Goal: Task Accomplishment & Management: Manage account settings

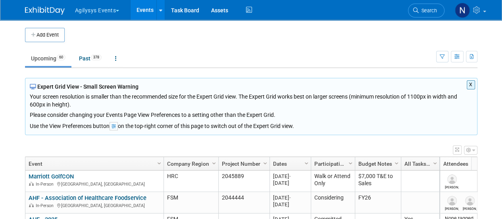
click at [474, 86] on button "X" at bounding box center [471, 84] width 8 height 9
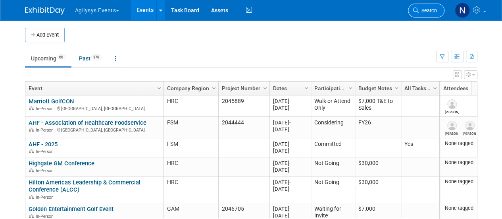
click at [427, 9] on span "Search" at bounding box center [428, 11] width 18 height 6
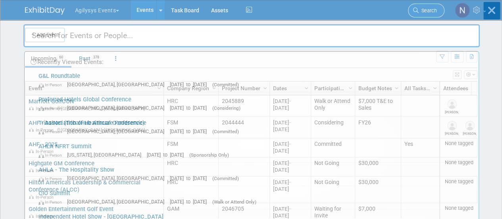
type input "x"
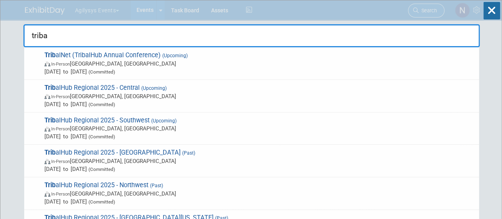
type input "tribal"
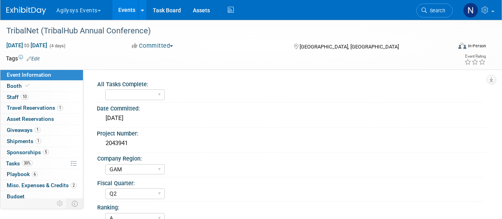
select select "GAM"
select select "Q2"
select select "A"
select select "Yes"
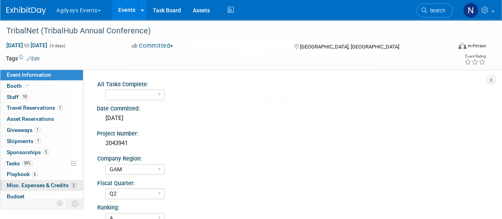
click at [45, 184] on span "Misc. Expenses & Credits 2" at bounding box center [42, 185] width 70 height 6
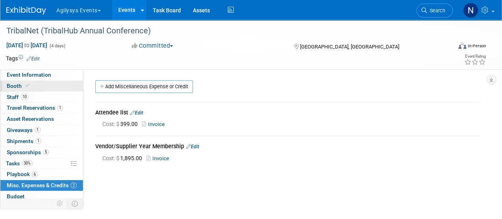
click at [31, 87] on link "Booth" at bounding box center [41, 86] width 83 height 11
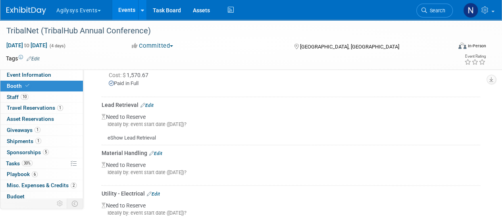
scroll to position [427, 0]
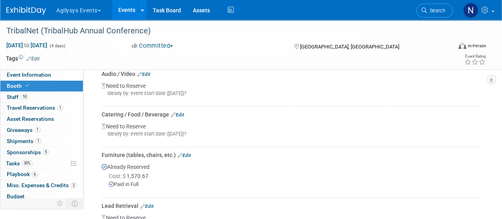
click at [181, 118] on link "Edit" at bounding box center [177, 115] width 13 height 6
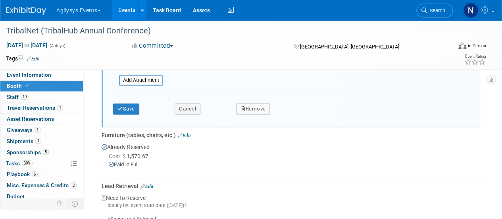
scroll to position [525, 0]
click at [252, 114] on button "Remove" at bounding box center [253, 108] width 34 height 11
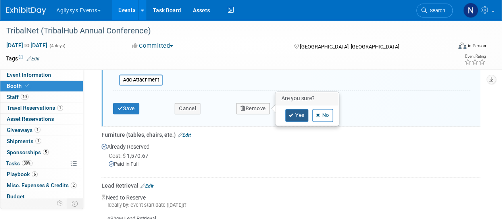
click at [291, 118] on icon at bounding box center [291, 115] width 5 height 4
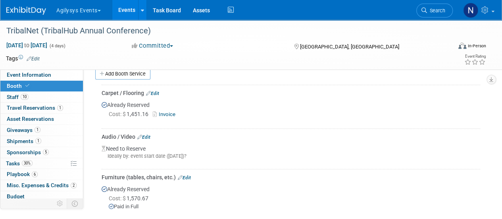
scroll to position [262, 0]
click at [147, 139] on link "Edit" at bounding box center [143, 137] width 13 height 6
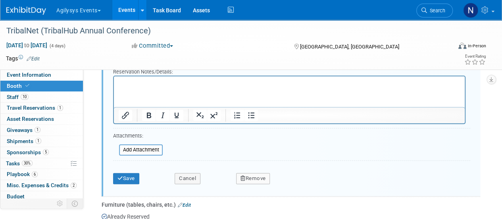
scroll to position [415, 0]
click at [252, 183] on button "Remove" at bounding box center [253, 177] width 34 height 11
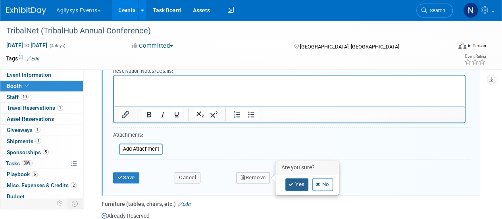
click at [296, 185] on link "Yes" at bounding box center [297, 184] width 23 height 13
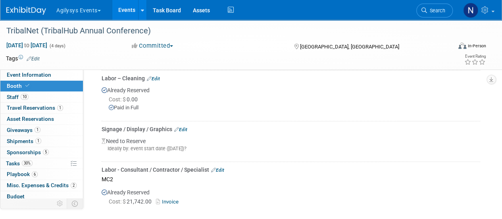
scroll to position [543, 0]
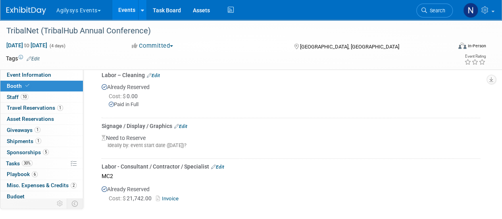
click at [185, 129] on link "Edit" at bounding box center [180, 127] width 13 height 6
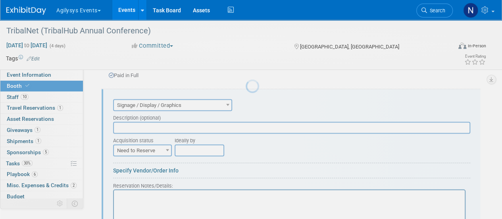
scroll to position [0, 0]
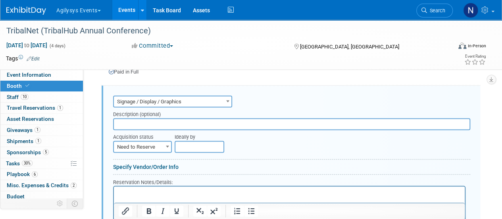
click at [166, 130] on input "text" at bounding box center [291, 124] width 357 height 12
type input "r"
type input "Presentech"
click at [181, 188] on html at bounding box center [289, 191] width 351 height 11
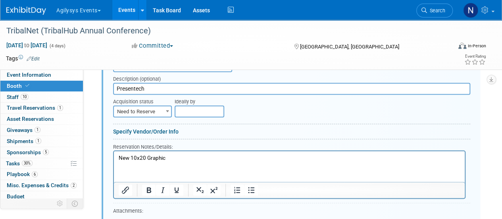
scroll to position [612, 0]
click at [149, 114] on span "Need to Reserve" at bounding box center [142, 111] width 57 height 11
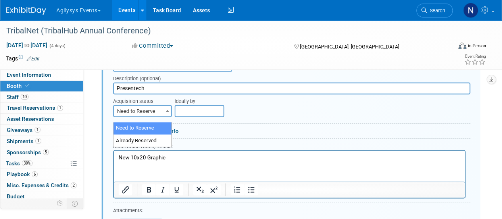
select select "2"
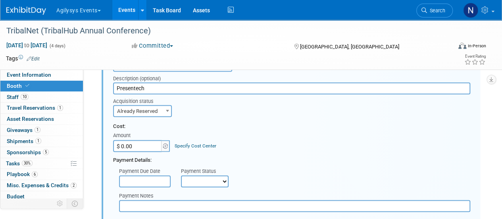
click at [143, 152] on input "$ 0.00" at bounding box center [138, 146] width 50 height 12
type input "$ 959.00"
click at [265, 137] on div "Cost: Amount $ 959.00 Specify Cost Center Cost Center -- Not Specified --" at bounding box center [291, 137] width 357 height 29
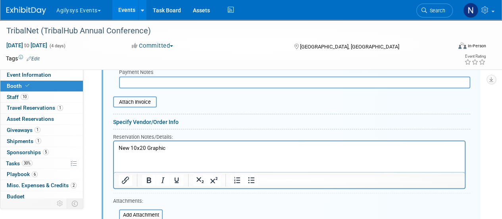
scroll to position [736, 0]
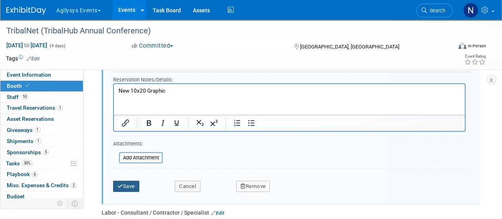
click at [126, 191] on button "Save" at bounding box center [126, 186] width 26 height 11
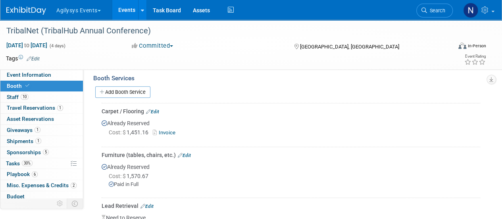
scroll to position [243, 0]
click at [429, 10] on span "Search" at bounding box center [436, 11] width 18 height 6
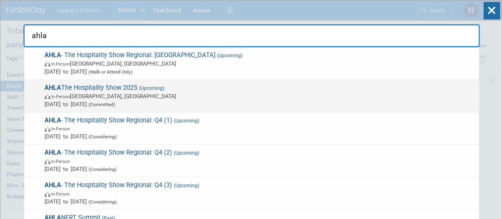
type input "ahla"
click at [370, 103] on span "Oct 26, 2025 to Oct 28, 2025 (Committed)" at bounding box center [259, 104] width 431 height 8
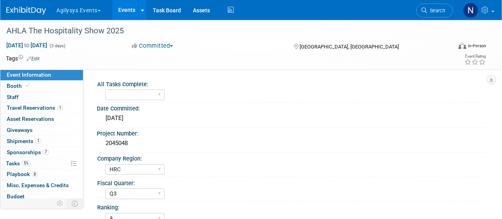
select select "HRC"
select select "Q3"
select select "A"
select select "Yes"
